Goal: Navigation & Orientation: Understand site structure

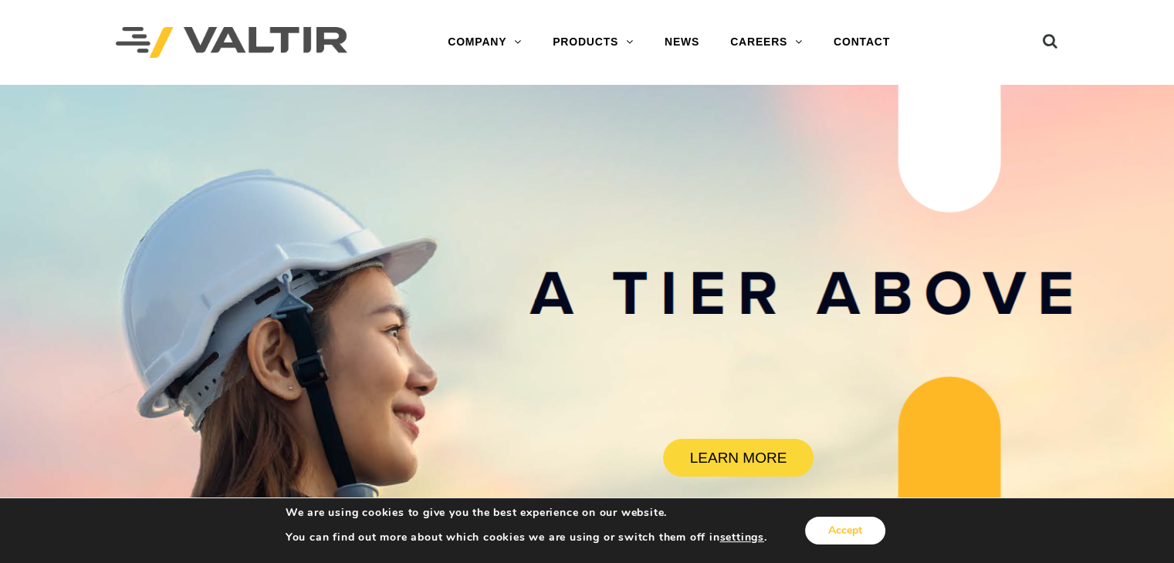
click at [845, 530] on button "Accept" at bounding box center [845, 531] width 80 height 28
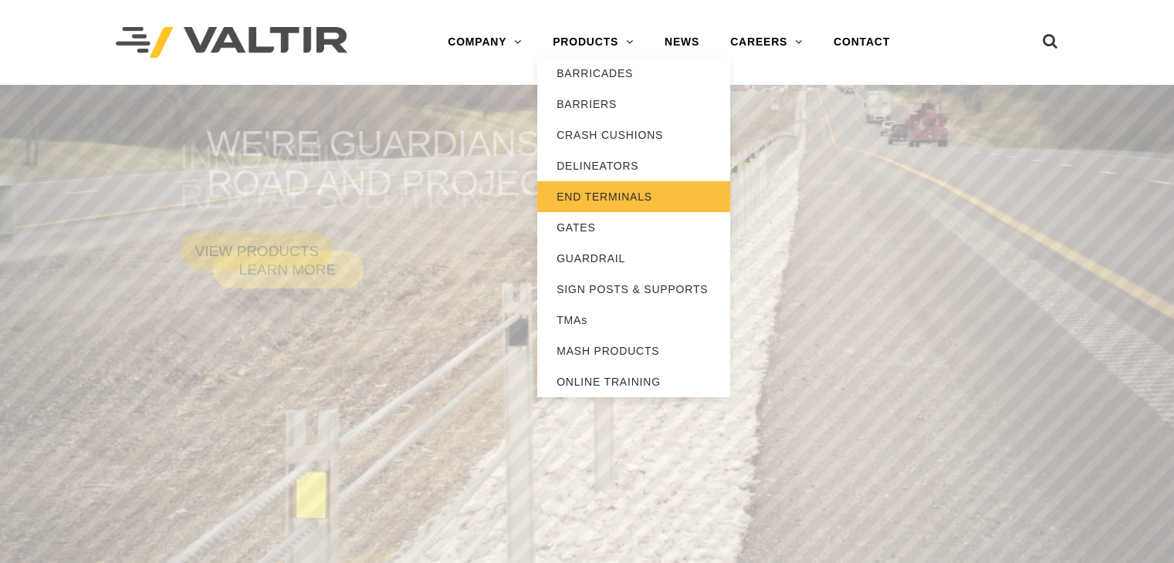
click at [611, 189] on link "END TERMINALS" at bounding box center [633, 196] width 193 height 31
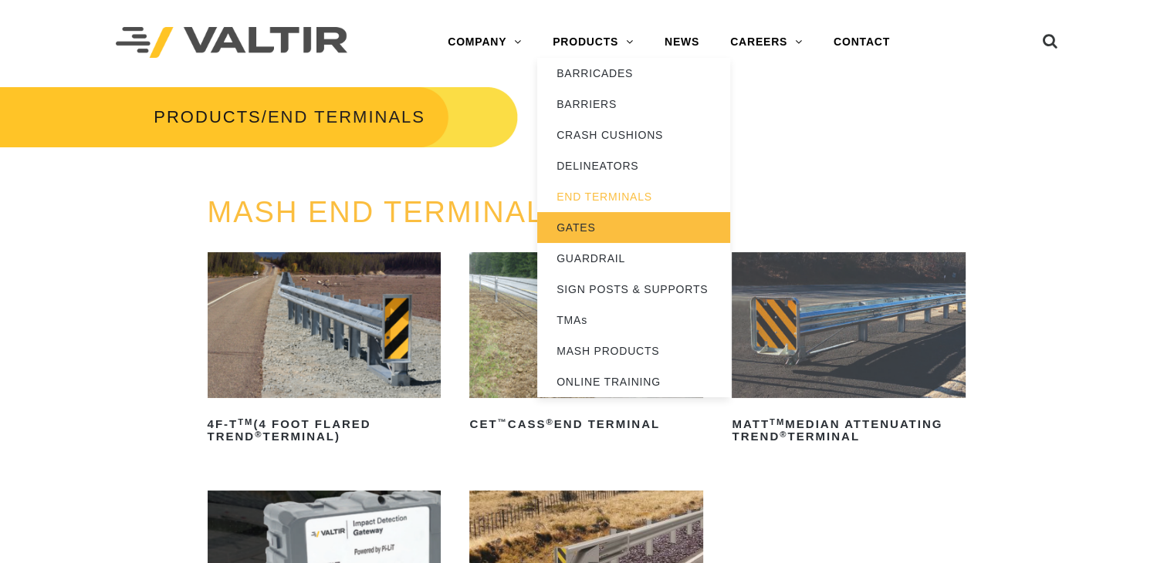
click at [580, 225] on link "GATES" at bounding box center [633, 227] width 193 height 31
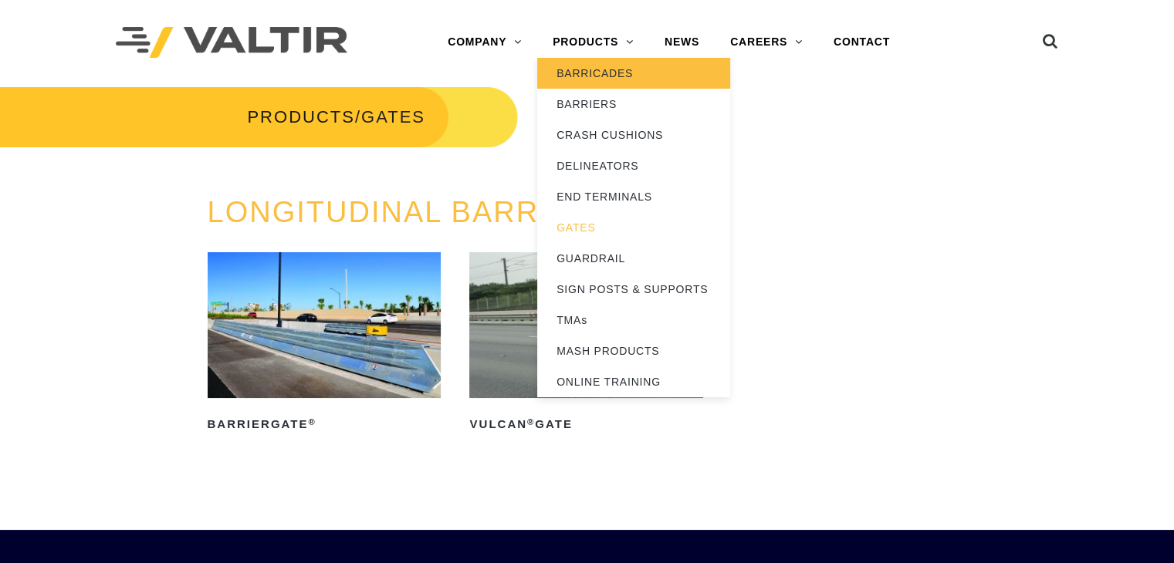
click at [588, 72] on link "BARRICADES" at bounding box center [633, 73] width 193 height 31
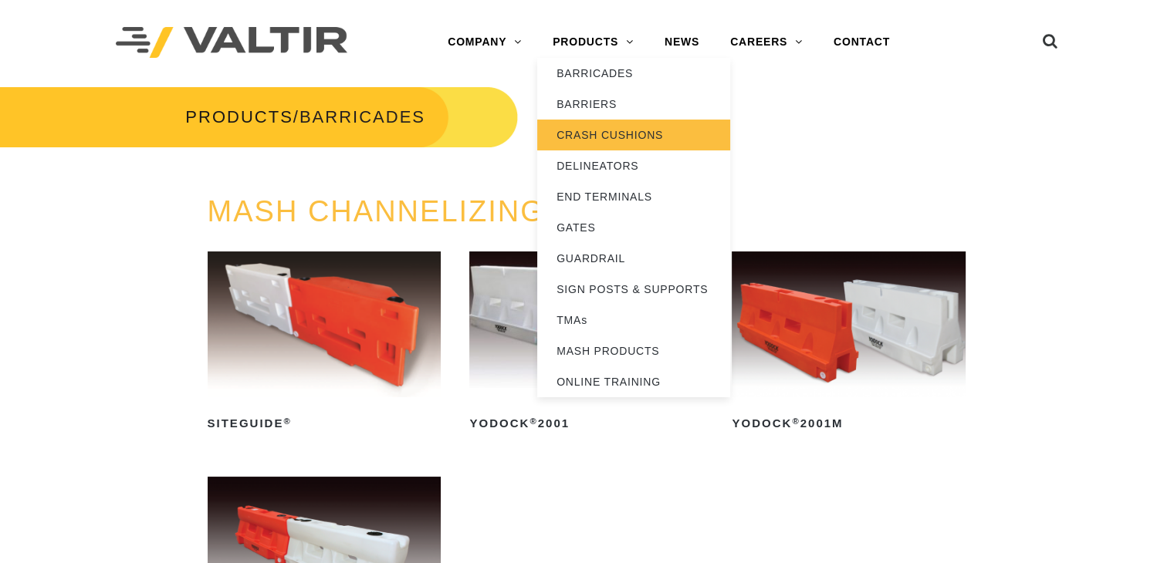
click at [597, 137] on link "CRASH CUSHIONS" at bounding box center [633, 135] width 193 height 31
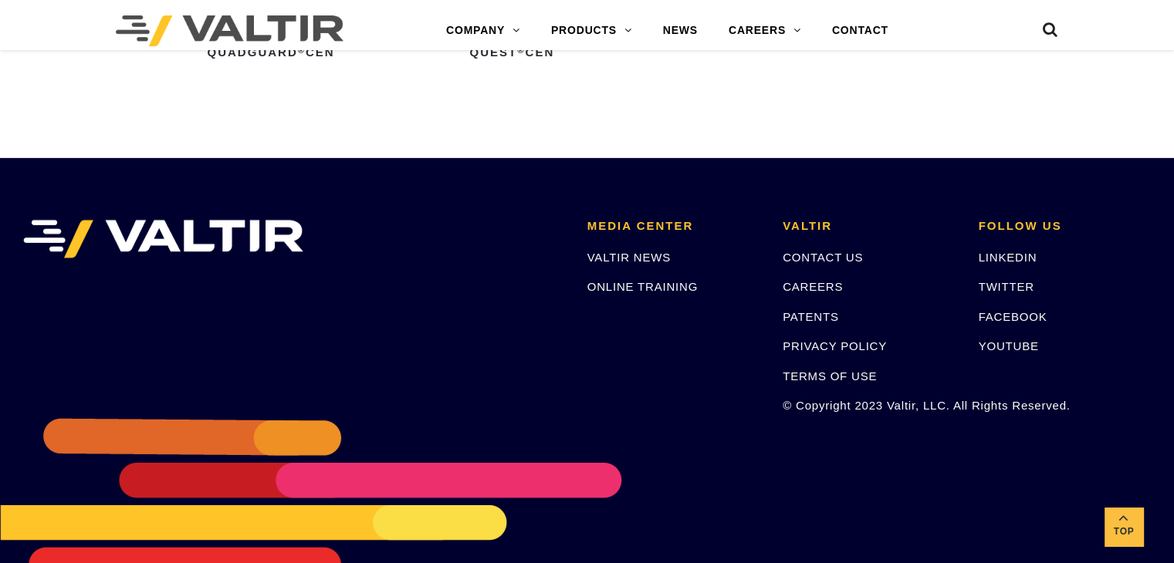
scroll to position [4922, 0]
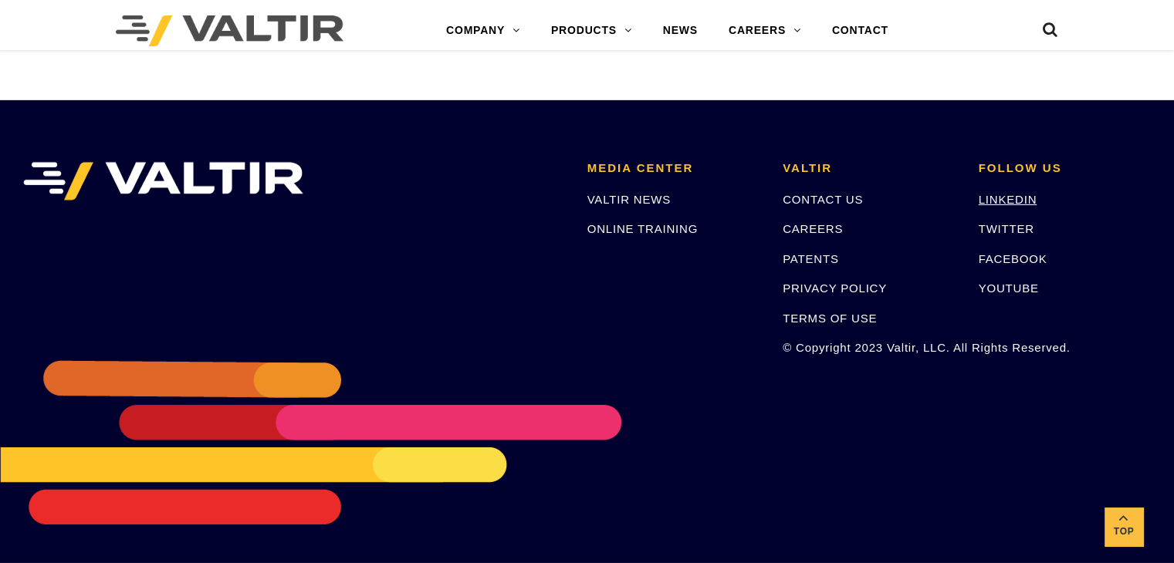
click at [1010, 201] on link "LINKEDIN" at bounding box center [1008, 199] width 59 height 13
